Goal: Task Accomplishment & Management: Complete application form

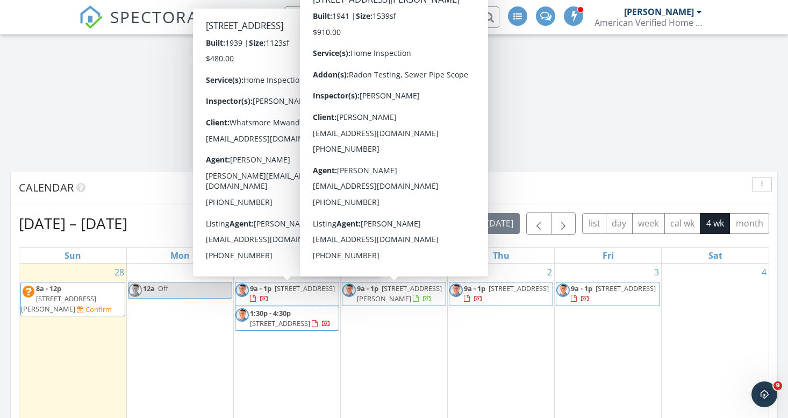
scroll to position [619, 0]
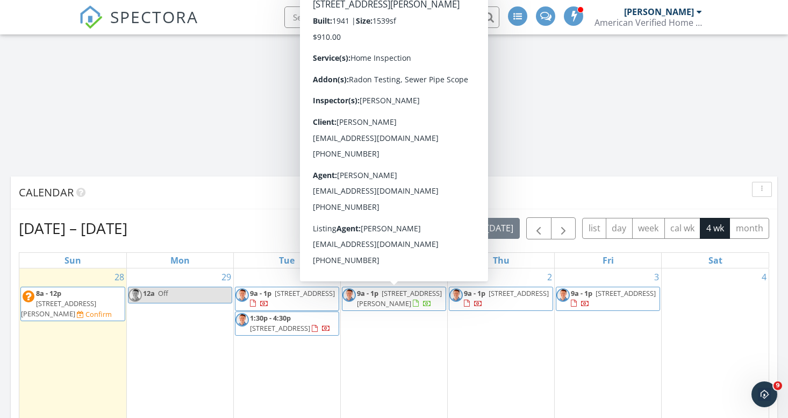
click at [403, 296] on span "6314 Hammel Ave, Cincinnati 45237" at bounding box center [399, 298] width 85 height 20
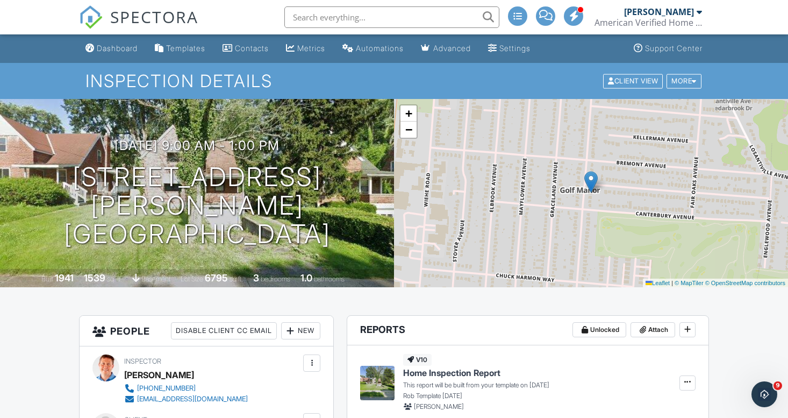
click at [127, 47] on div "Dashboard" at bounding box center [117, 48] width 41 height 9
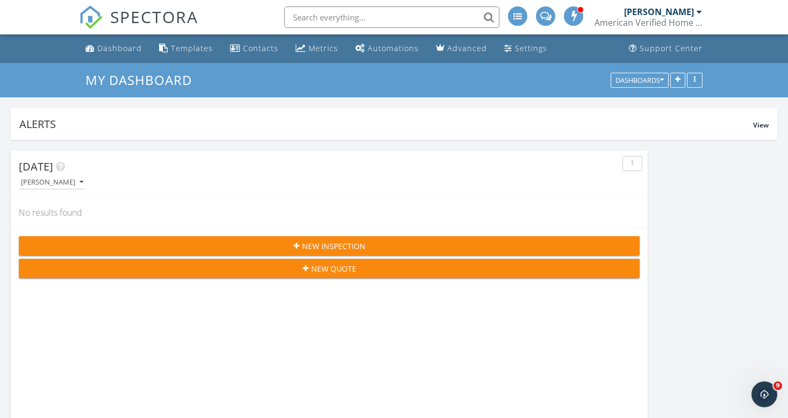
click at [336, 245] on span "New Inspection" at bounding box center [333, 245] width 63 height 11
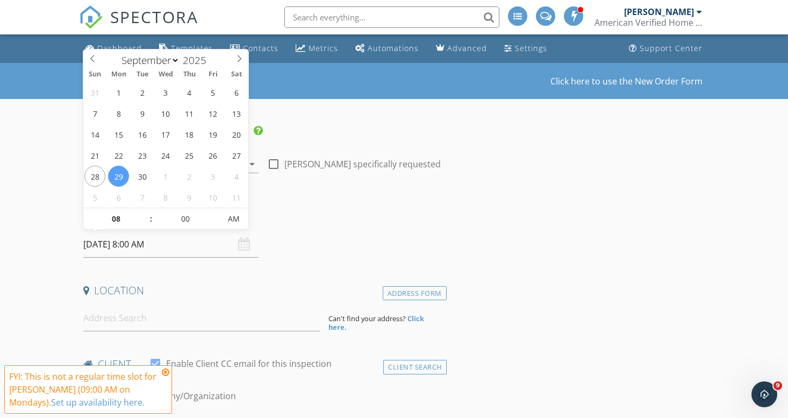
click at [95, 245] on input "09/29/2025 8:00 AM" at bounding box center [170, 244] width 175 height 26
select select "9"
type input "10/01/2025 8:00 AM"
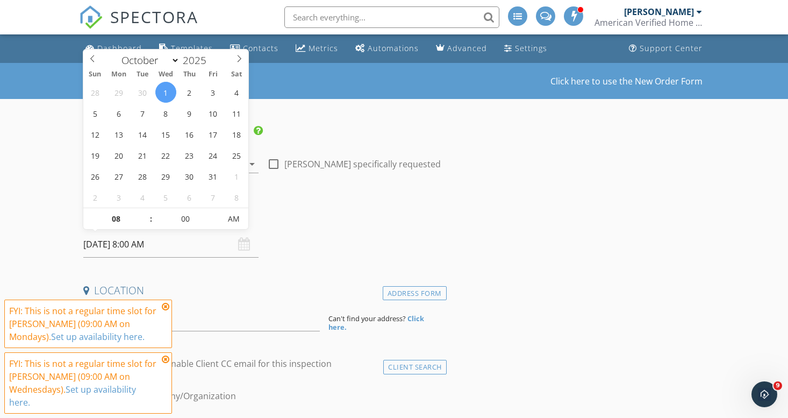
click at [133, 242] on input "10/01/2025 8:00 AM" at bounding box center [170, 244] width 175 height 26
type input "09"
type input "[DATE] 9:00 AM"
click at [147, 213] on span at bounding box center [146, 213] width 8 height 11
type input "10"
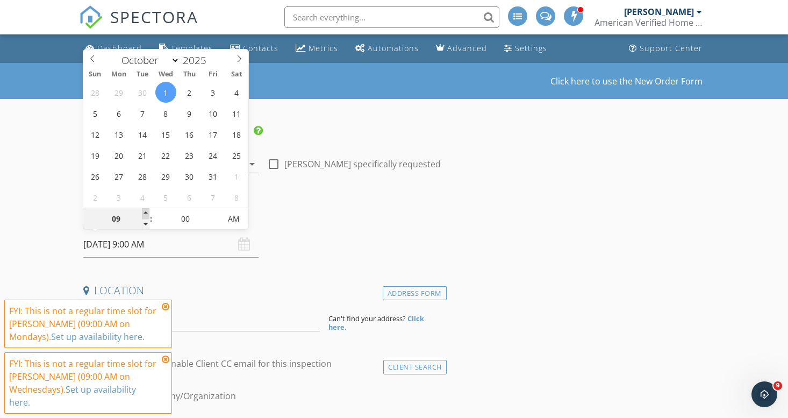
type input "[DATE] 10:00 AM"
click at [147, 213] on span at bounding box center [146, 213] width 8 height 11
type input "11"
type input "10/01/2025 11:00 AM"
click at [147, 213] on span at bounding box center [146, 213] width 8 height 11
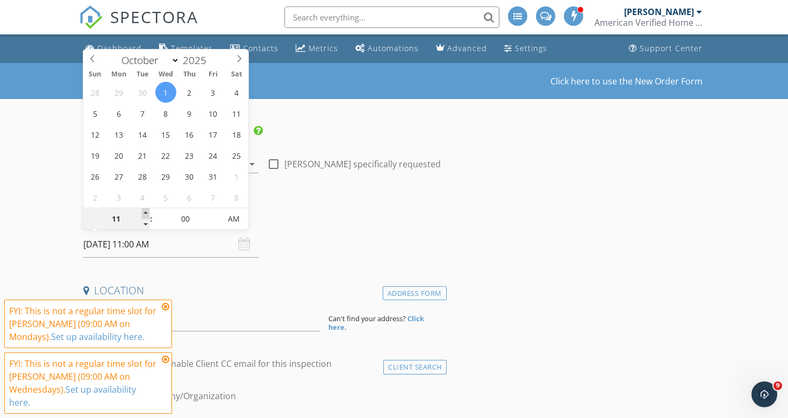
type input "12"
type input "10/01/2025 12:00 PM"
click at [147, 213] on span at bounding box center [146, 213] width 8 height 11
type input "01"
type input "10/01/2025 1:00 PM"
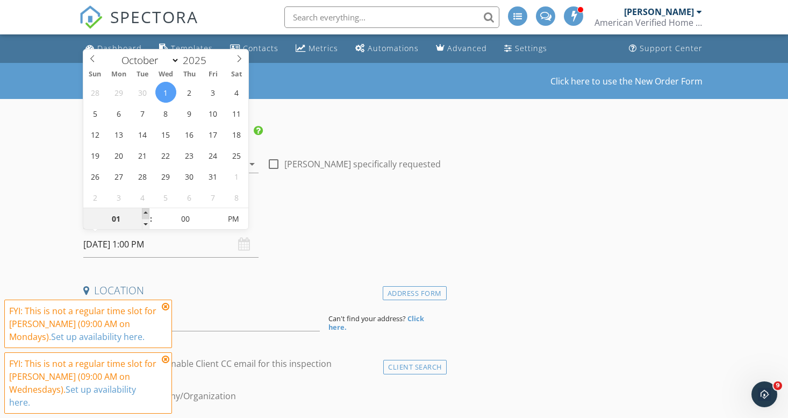
click at [147, 213] on span at bounding box center [146, 213] width 8 height 11
type input "05"
type input "10/01/2025 1:05 PM"
click at [215, 213] on span at bounding box center [215, 213] width 8 height 11
type input "10"
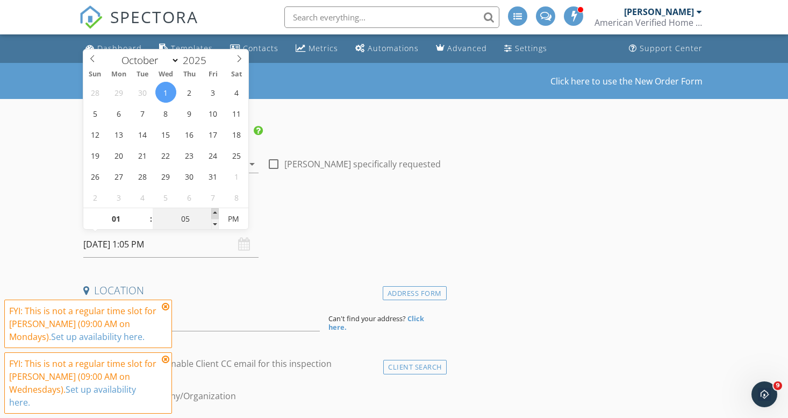
type input "10/01/2025 1:10 PM"
click at [215, 213] on span at bounding box center [215, 213] width 8 height 11
type input "15"
type input "10/01/2025 1:15 PM"
click at [215, 213] on span at bounding box center [215, 213] width 8 height 11
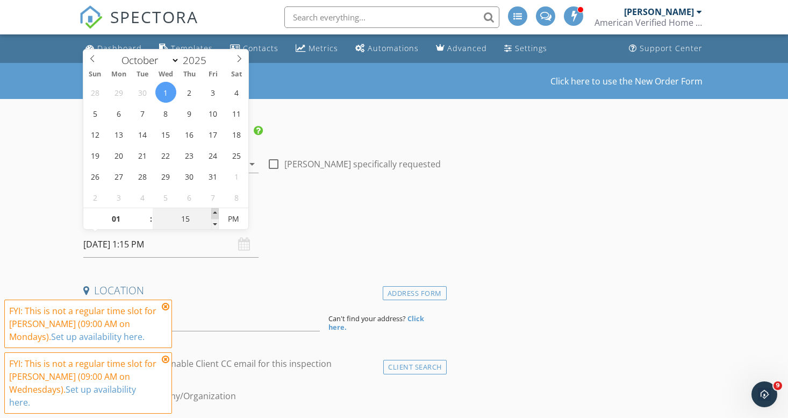
type input "20"
type input "10/01/2025 1:20 PM"
click at [215, 213] on span at bounding box center [215, 213] width 8 height 11
type input "25"
type input "10/01/2025 1:25 PM"
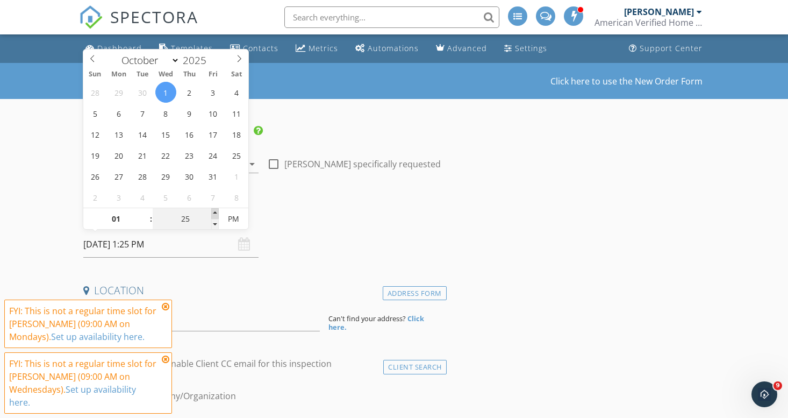
click at [215, 213] on span at bounding box center [215, 213] width 8 height 11
type input "30"
type input "10/01/2025 1:30 PM"
click at [215, 213] on span at bounding box center [215, 213] width 8 height 11
click at [167, 306] on icon at bounding box center [166, 306] width 8 height 9
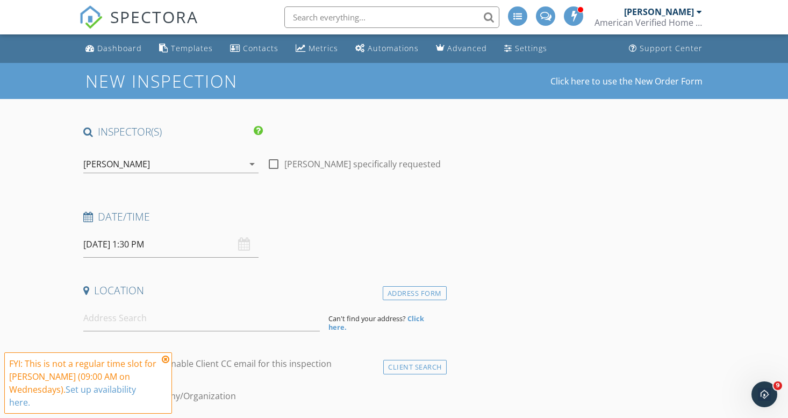
click at [166, 358] on icon at bounding box center [166, 359] width 8 height 9
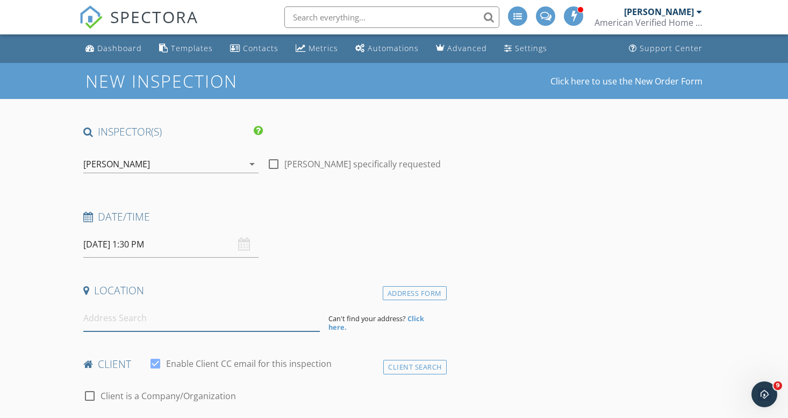
click at [101, 317] on input at bounding box center [201, 318] width 237 height 26
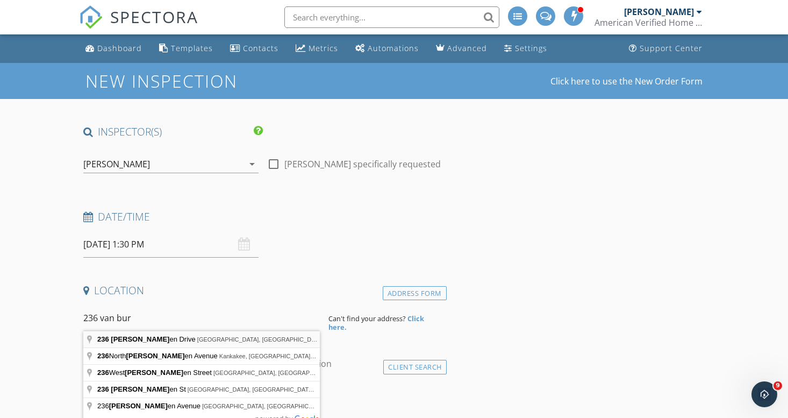
type input "236 Van Buren Drive, Mason, OH, USA"
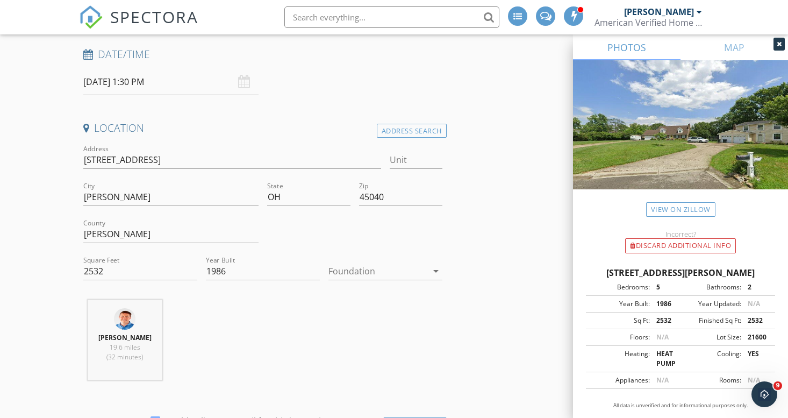
scroll to position [163, 0]
click at [439, 267] on icon "arrow_drop_down" at bounding box center [436, 269] width 13 height 13
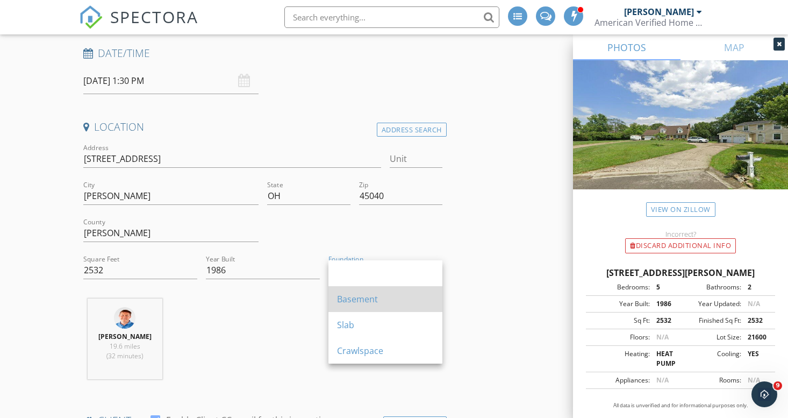
click at [369, 297] on div "Basement" at bounding box center [385, 298] width 97 height 13
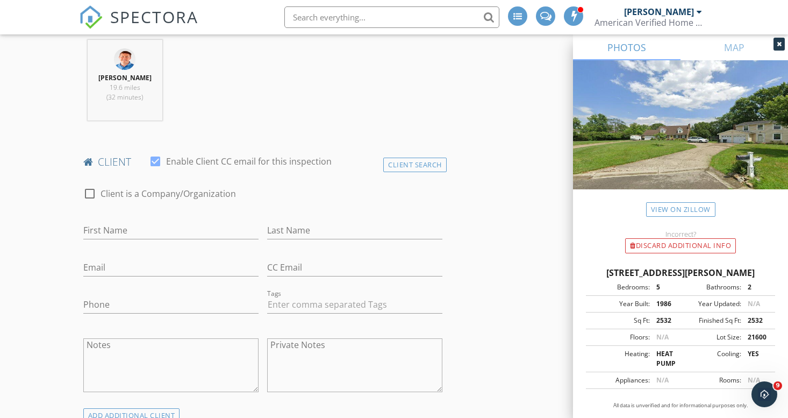
scroll to position [424, 0]
click at [411, 170] on div "Client Search" at bounding box center [414, 163] width 63 height 15
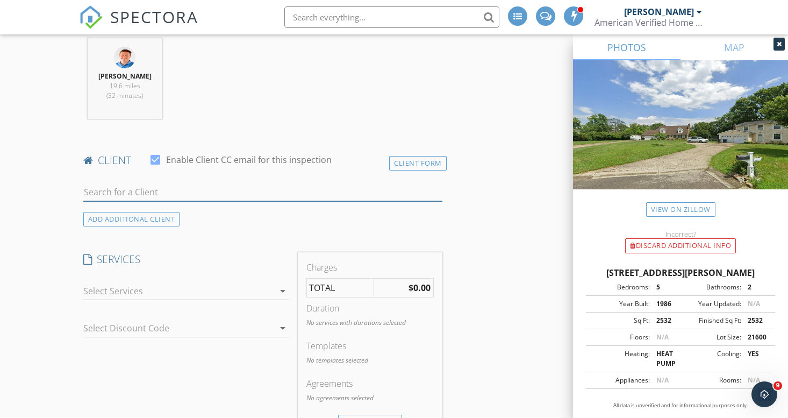
click at [232, 195] on input "text" at bounding box center [262, 192] width 359 height 18
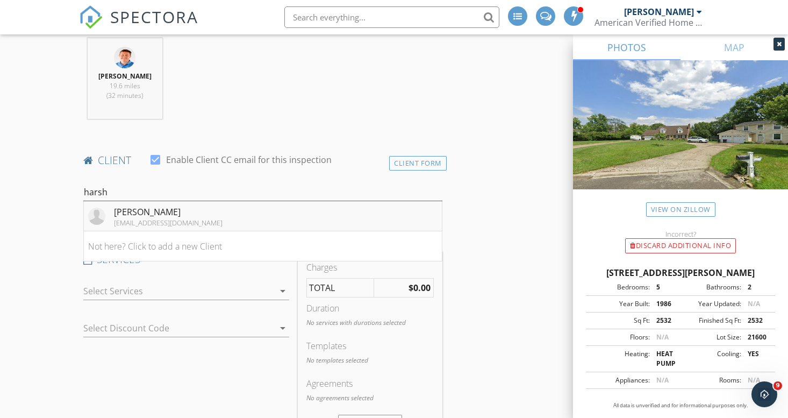
type input "harsh"
click at [187, 218] on div "[PERSON_NAME]" at bounding box center [168, 211] width 109 height 13
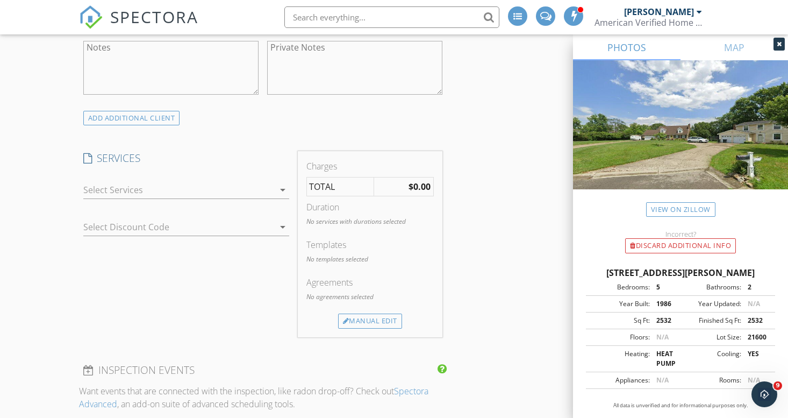
scroll to position [720, 0]
click at [139, 197] on div at bounding box center [178, 188] width 191 height 17
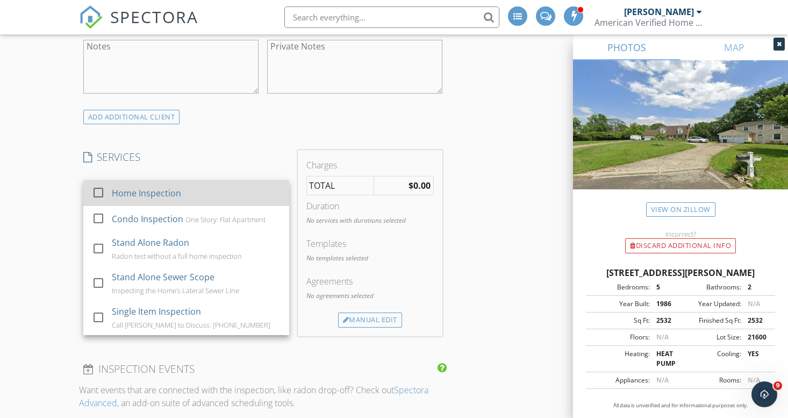
click at [99, 199] on div at bounding box center [98, 192] width 18 height 18
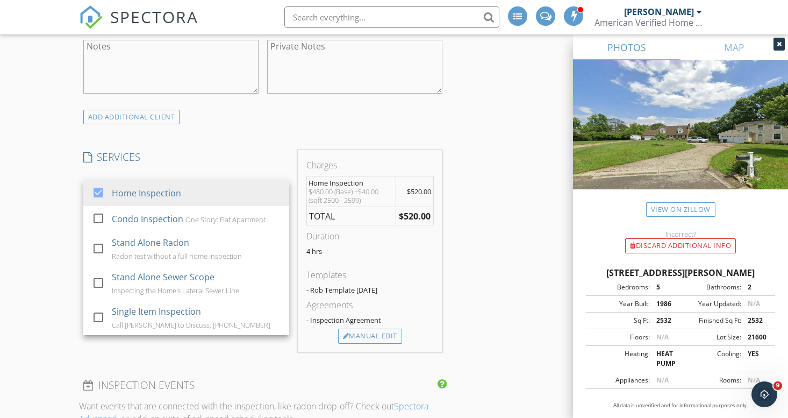
click at [59, 212] on div "New Inspection Click here to use the New Order Form INSPECTOR(S) check_box Rob …" at bounding box center [394, 408] width 788 height 2133
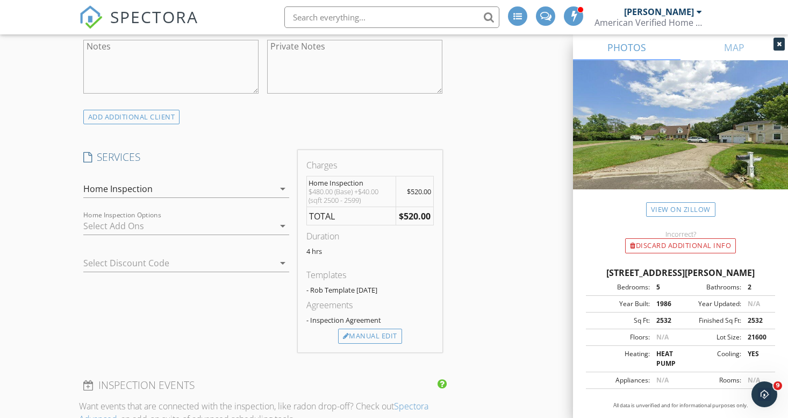
click at [122, 234] on div at bounding box center [178, 225] width 191 height 17
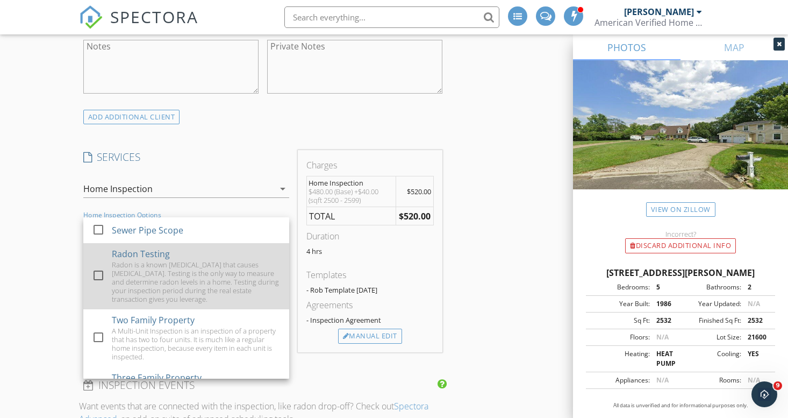
drag, startPoint x: 97, startPoint y: 238, endPoint x: 97, endPoint y: 281, distance: 43.0
click at [97, 238] on div at bounding box center [98, 229] width 18 height 18
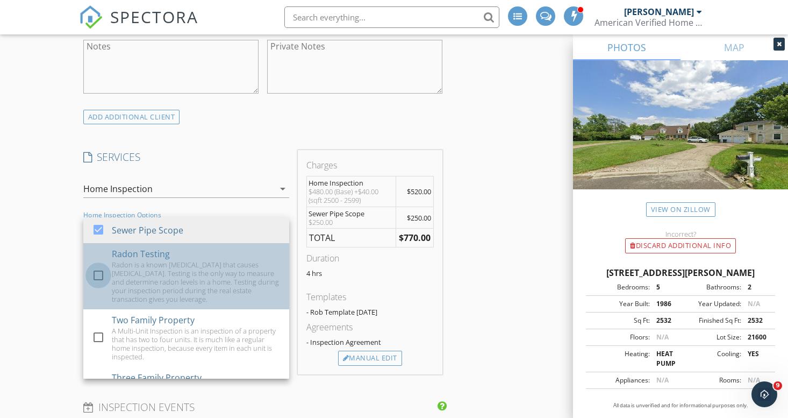
drag, startPoint x: 101, startPoint y: 284, endPoint x: 86, endPoint y: 273, distance: 19.1
click at [101, 284] on div at bounding box center [98, 275] width 18 height 18
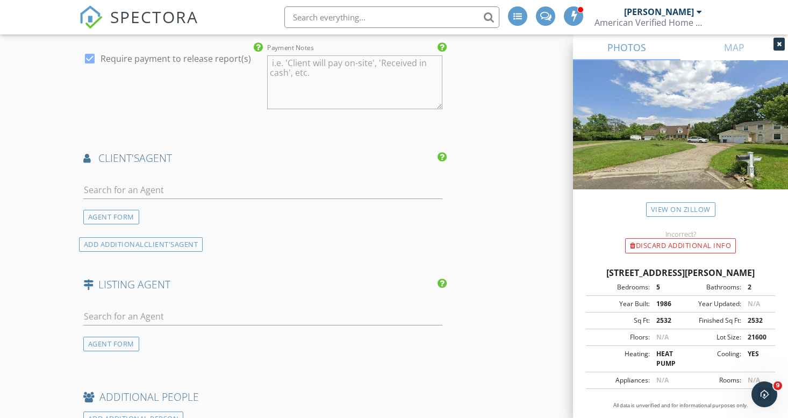
scroll to position [1223, 0]
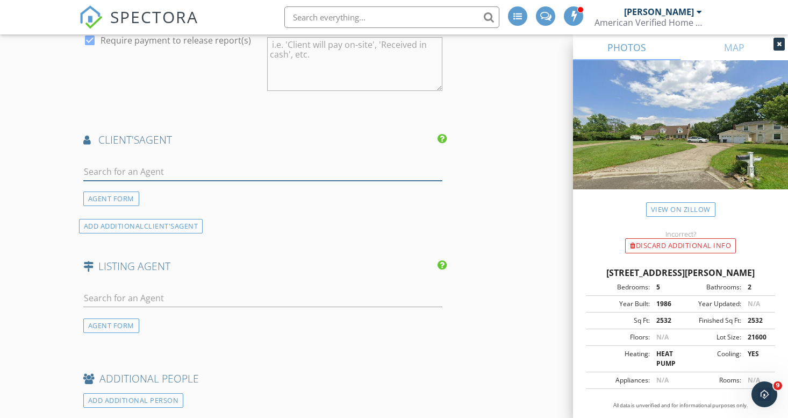
click at [128, 181] on input "text" at bounding box center [262, 172] width 359 height 18
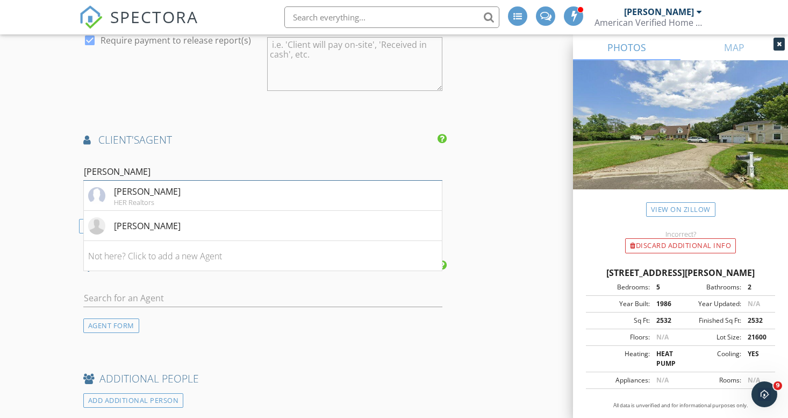
type input "[PERSON_NAME]"
drag, startPoint x: 128, startPoint y: 180, endPoint x: 131, endPoint y: 234, distance: 54.4
click at [132, 232] on div "[PERSON_NAME]" at bounding box center [147, 225] width 67 height 13
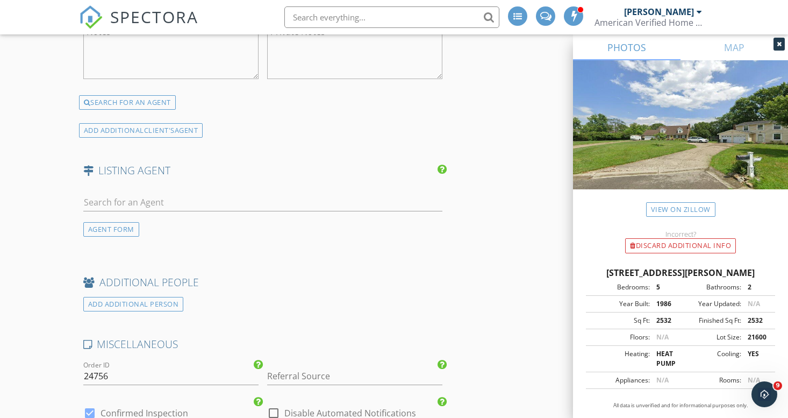
scroll to position [1524, 0]
click at [134, 210] on input "text" at bounding box center [262, 201] width 359 height 18
type input "P"
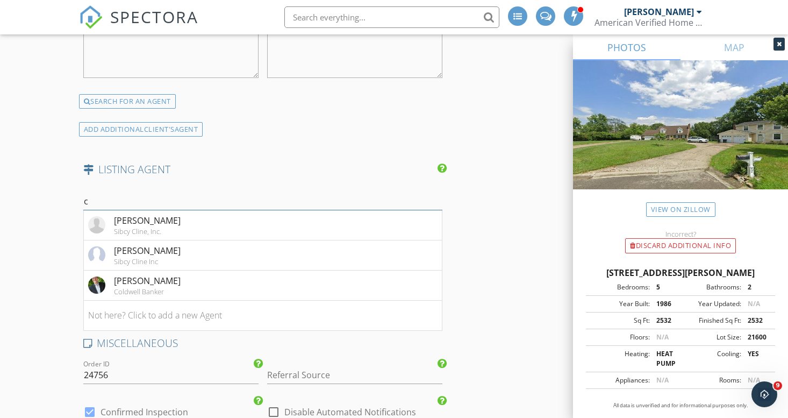
type input "c"
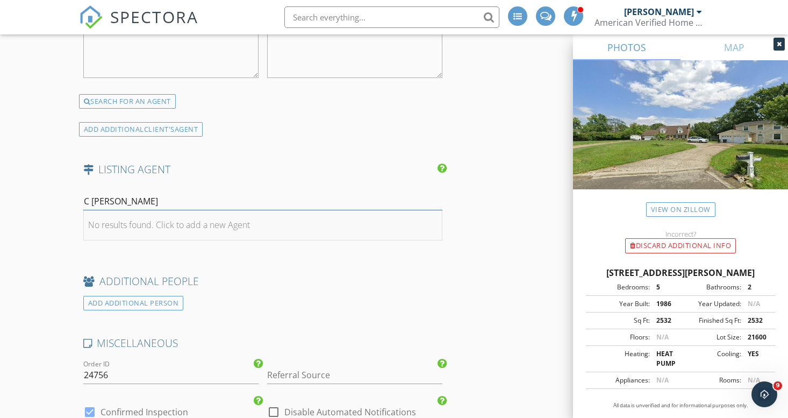
type input "C [PERSON_NAME]"
click at [206, 227] on div "No results found. Click to add a new Agent" at bounding box center [169, 224] width 162 height 13
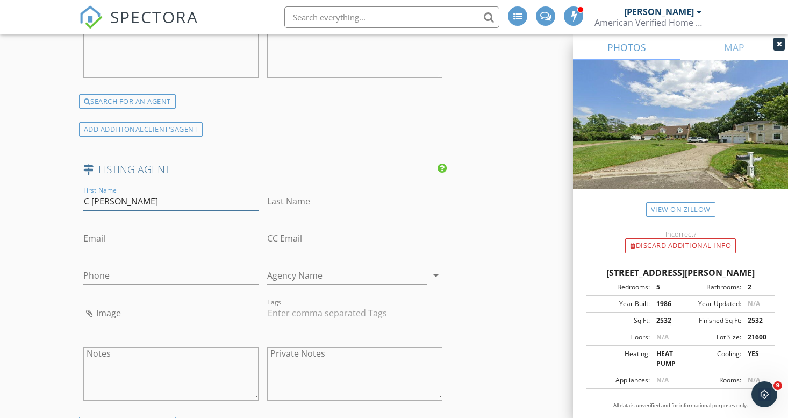
type input "C Paul"
type input "McCollum"
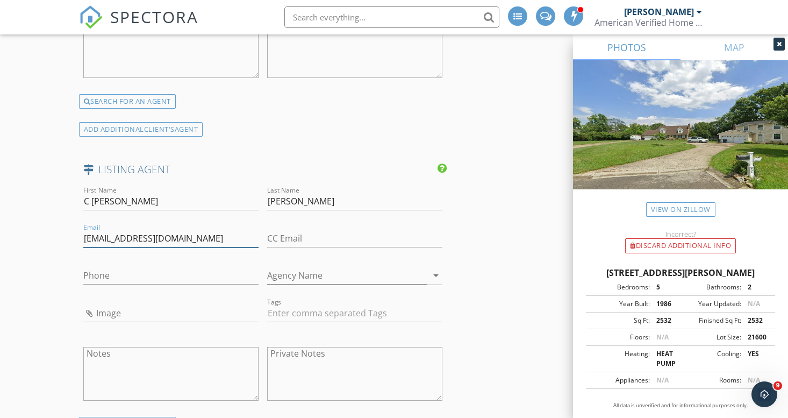
type input "[EMAIL_ADDRESS][DOMAIN_NAME]"
type input "[PHONE_NUMBER]"
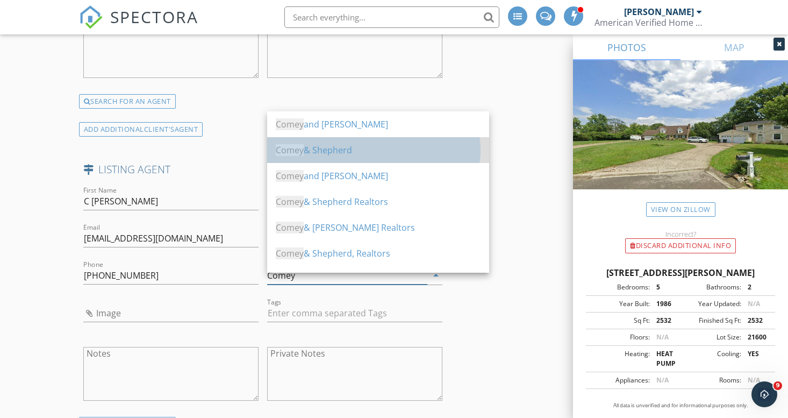
click at [336, 146] on div "Comey & Shepherd" at bounding box center [378, 150] width 205 height 13
type input "Comey & Shepherd"
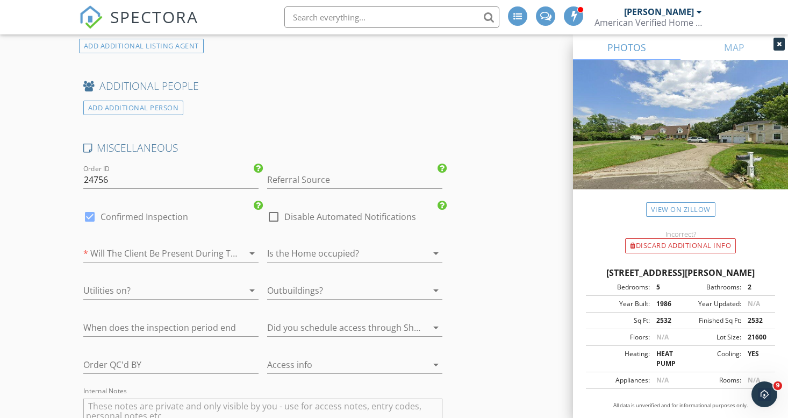
scroll to position [1931, 0]
click at [143, 258] on div at bounding box center [155, 252] width 145 height 17
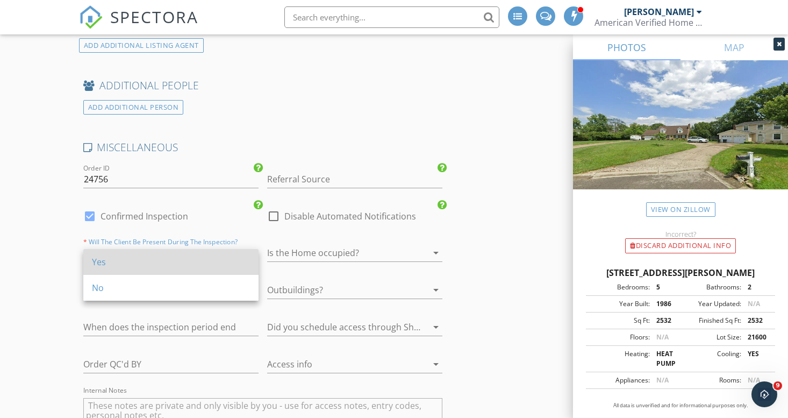
click at [130, 256] on div "Yes" at bounding box center [171, 261] width 158 height 13
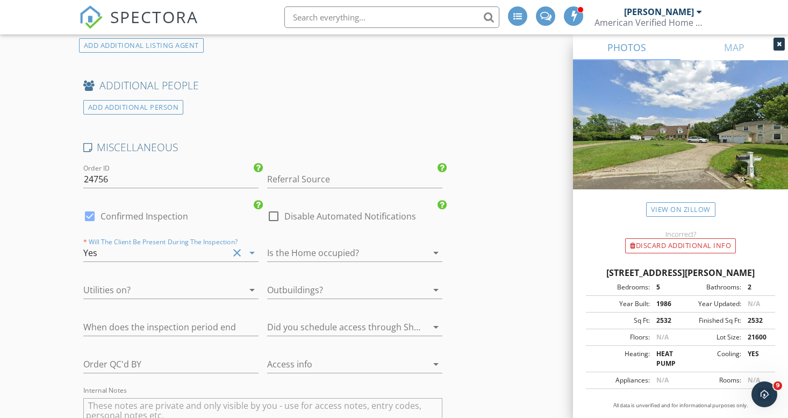
click at [310, 257] on div at bounding box center [339, 252] width 145 height 17
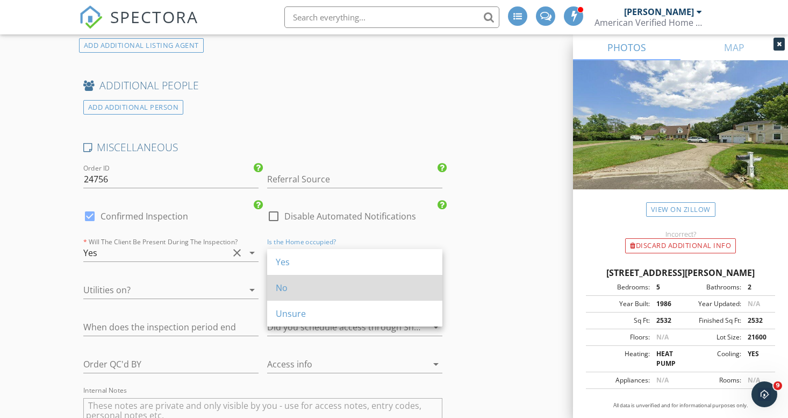
click at [296, 285] on div "No" at bounding box center [355, 287] width 158 height 13
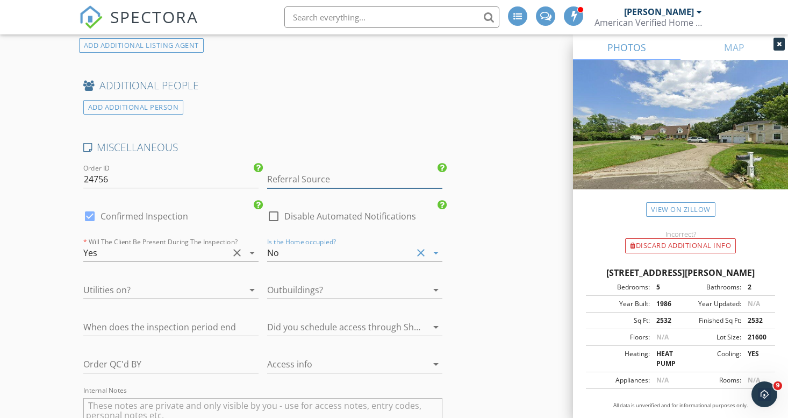
click at [348, 188] on input "Referral Source" at bounding box center [354, 179] width 175 height 18
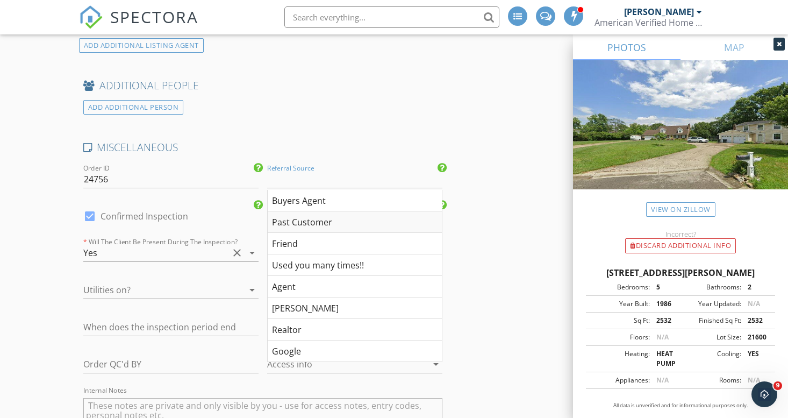
click at [304, 225] on div "Past Customer" at bounding box center [355, 222] width 174 height 22
type input "Past Customer"
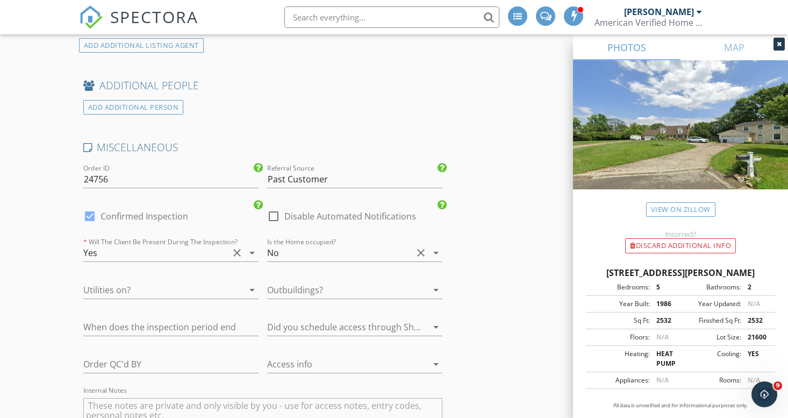
click at [133, 296] on div at bounding box center [155, 289] width 145 height 17
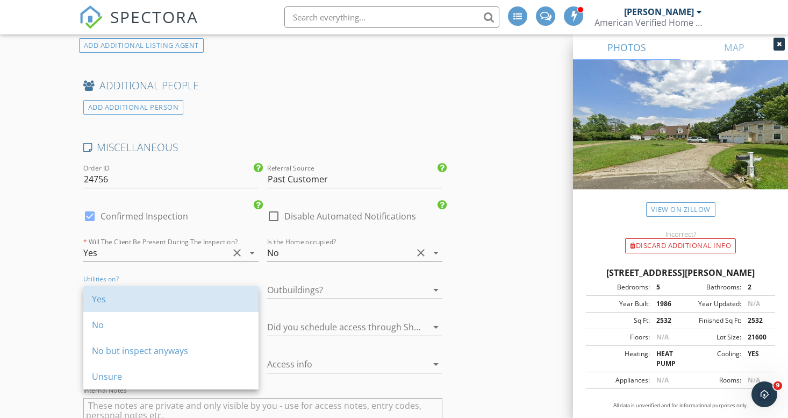
drag, startPoint x: 107, startPoint y: 301, endPoint x: 319, endPoint y: 301, distance: 211.8
click at [107, 301] on div "Yes" at bounding box center [171, 298] width 158 height 13
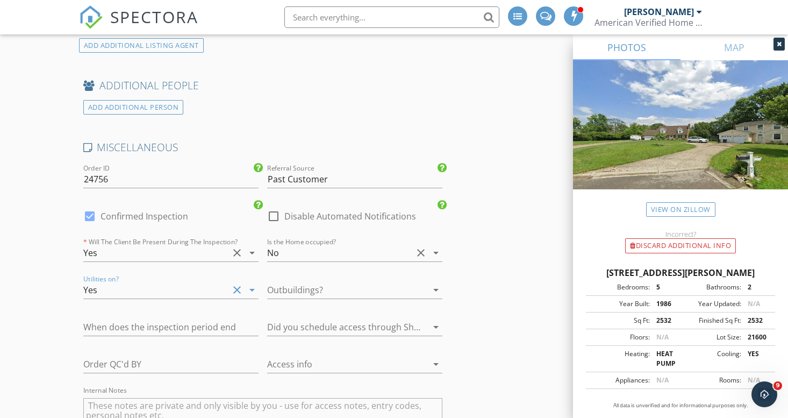
click at [391, 298] on div at bounding box center [339, 289] width 145 height 17
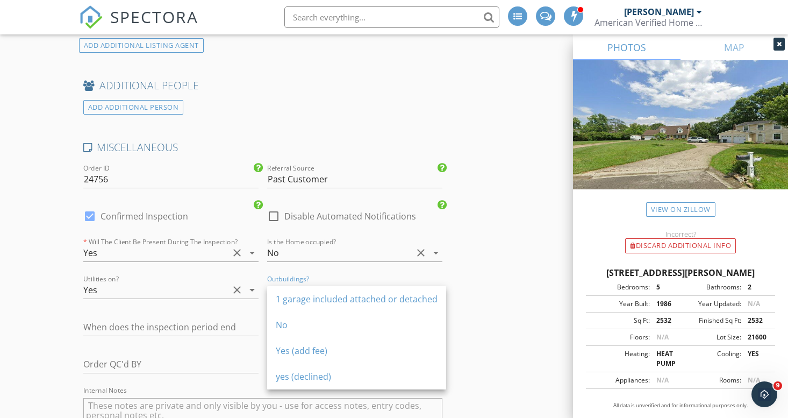
drag, startPoint x: 297, startPoint y: 327, endPoint x: 211, endPoint y: 339, distance: 86.9
click at [297, 327] on div "No" at bounding box center [357, 324] width 162 height 13
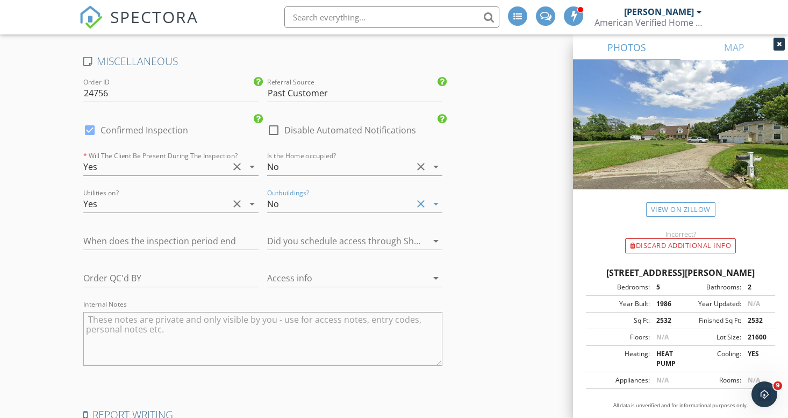
scroll to position [2017, 0]
click at [380, 246] on div at bounding box center [339, 240] width 145 height 17
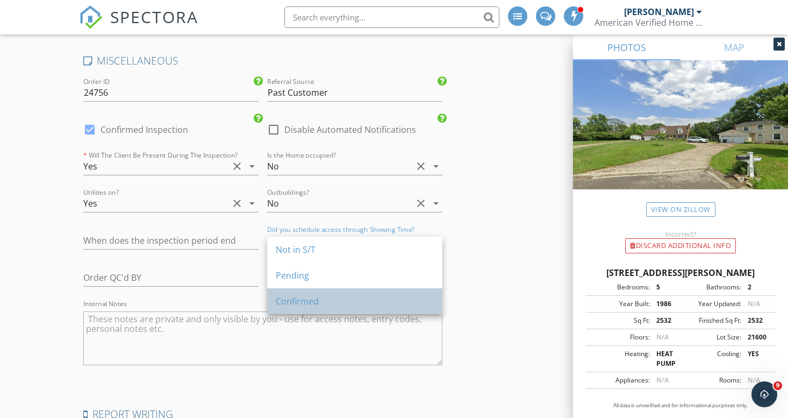
click at [295, 298] on div "Confirmed" at bounding box center [355, 301] width 158 height 13
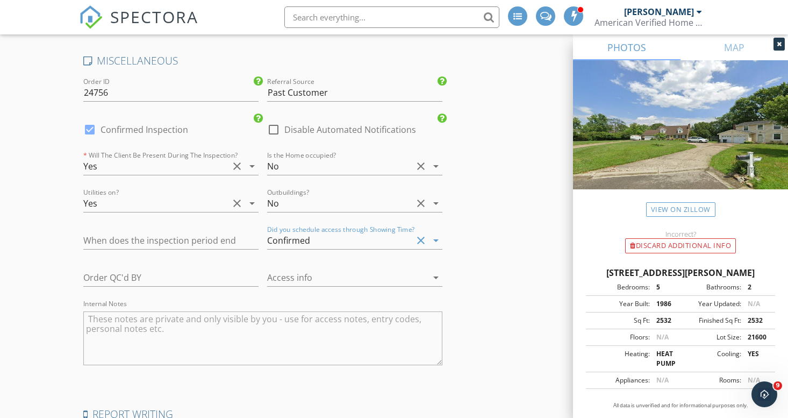
click at [346, 283] on div at bounding box center [339, 277] width 145 height 17
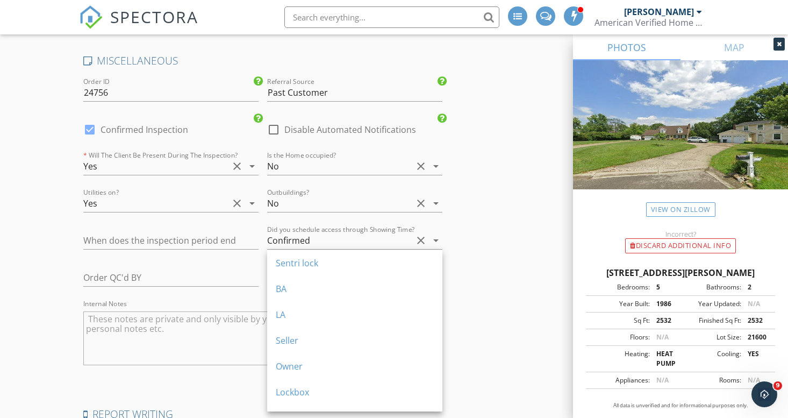
drag, startPoint x: 289, startPoint y: 391, endPoint x: 279, endPoint y: 386, distance: 11.5
click at [289, 391] on div "Lockbox" at bounding box center [355, 391] width 158 height 13
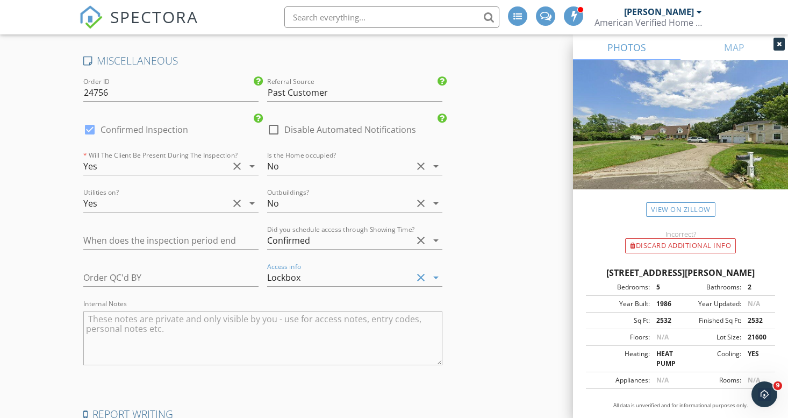
click at [209, 332] on textarea "Internal Notes" at bounding box center [262, 338] width 359 height 54
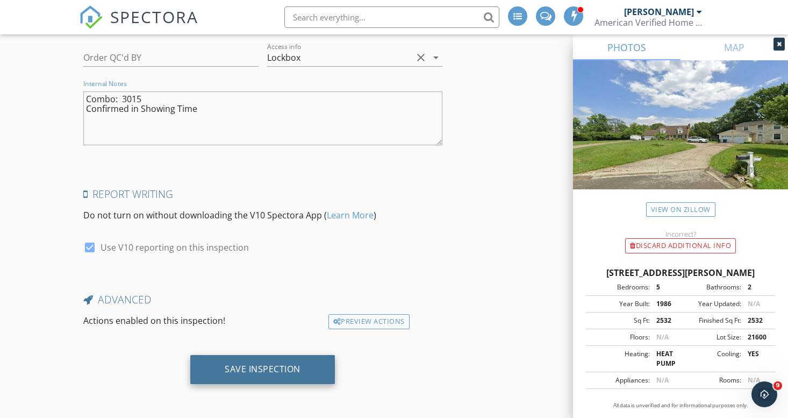
scroll to position [2241, 0]
type textarea "Combo: 3015 Confirmed in Showing Time"
click at [274, 365] on div "Save Inspection" at bounding box center [263, 368] width 76 height 11
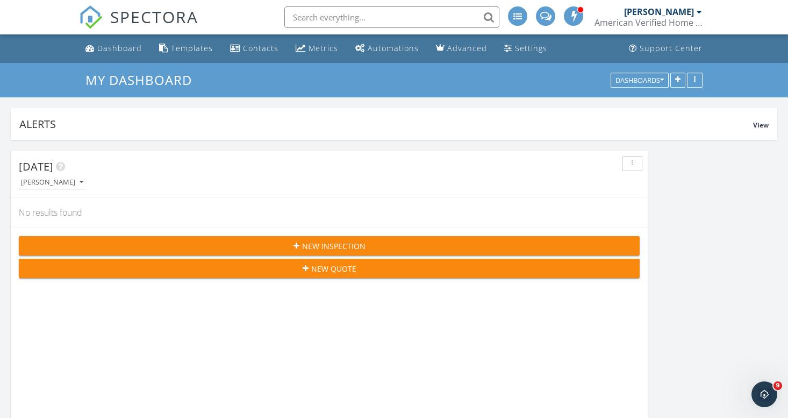
click at [368, 18] on input "text" at bounding box center [391, 17] width 215 height 22
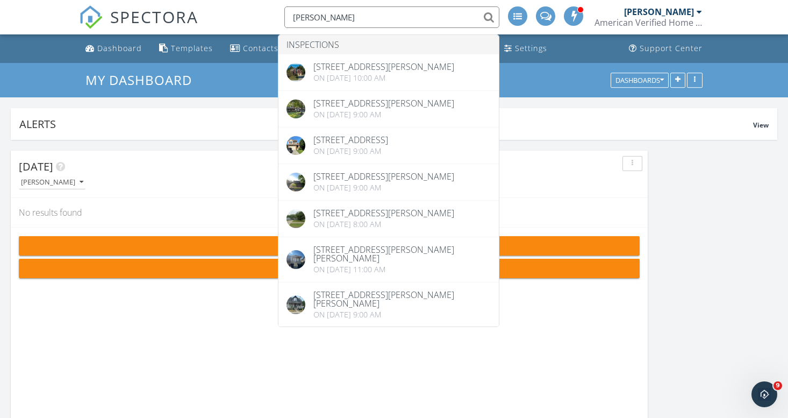
type input "[PERSON_NAME]"
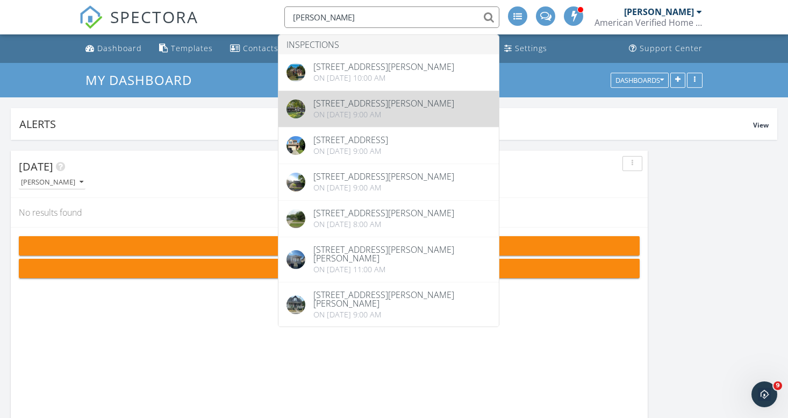
drag, startPoint x: 367, startPoint y: 17, endPoint x: 371, endPoint y: 112, distance: 94.7
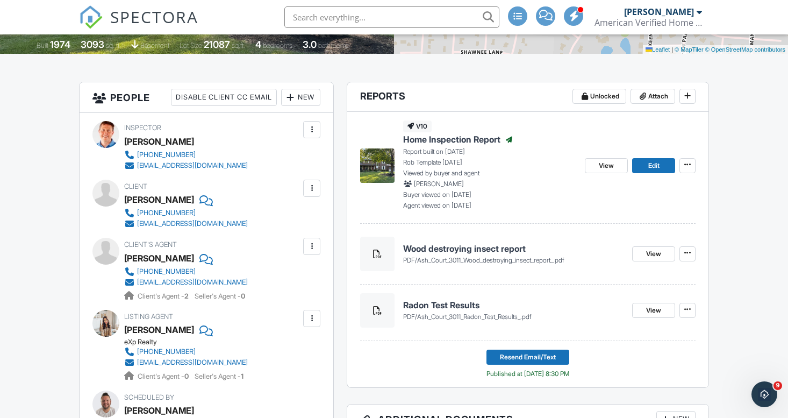
scroll to position [234, 0]
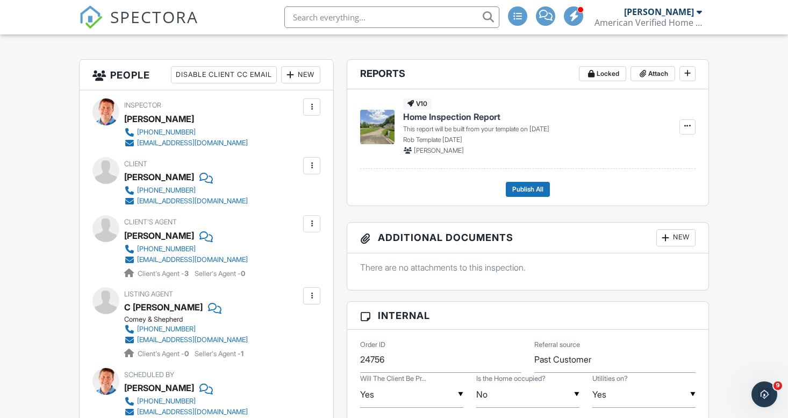
scroll to position [256, 0]
